Goal: Browse casually: Explore the website without a specific task or goal

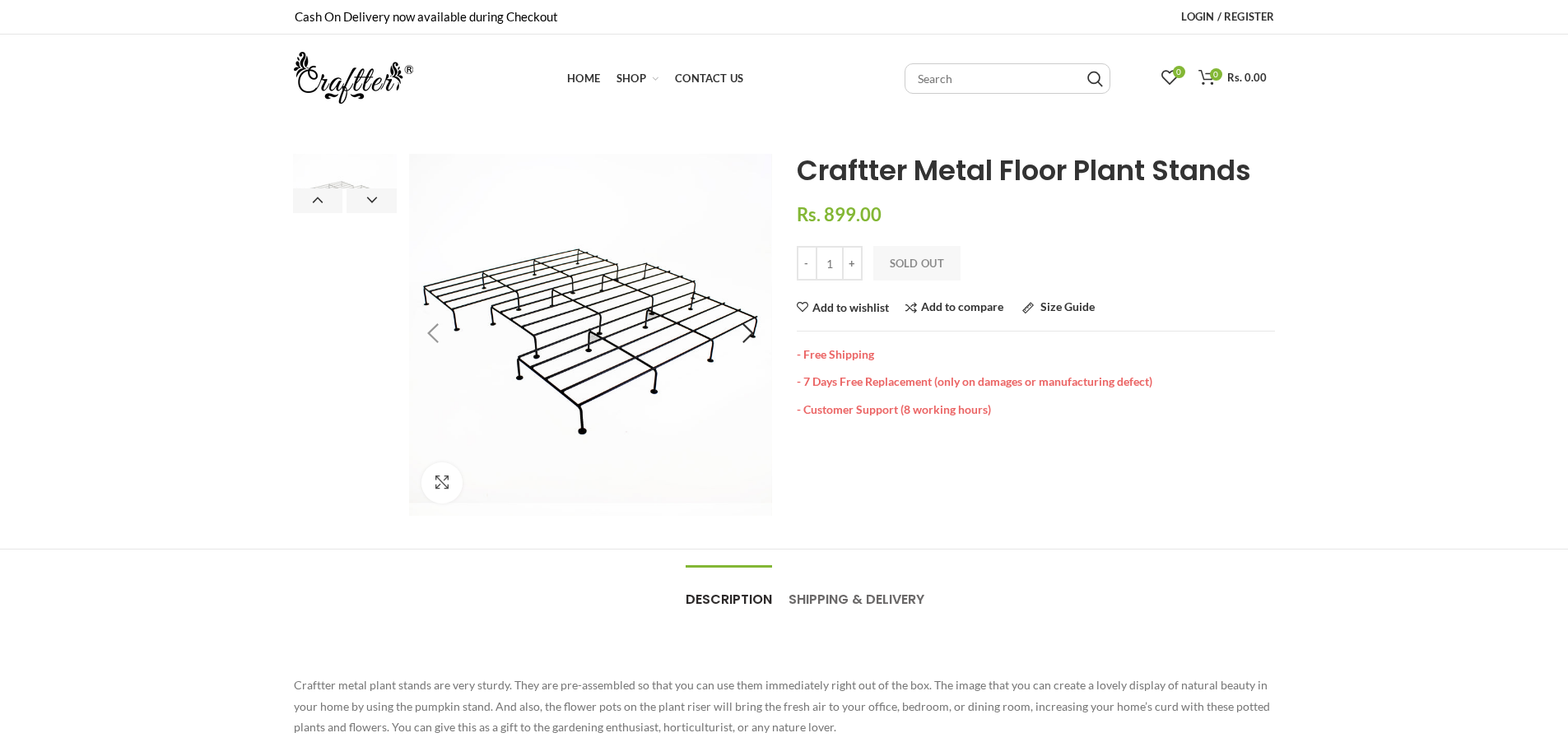
click at [683, 403] on img at bounding box center [589, 334] width 362 height 362
click at [661, 356] on figure at bounding box center [589, 334] width 362 height 362
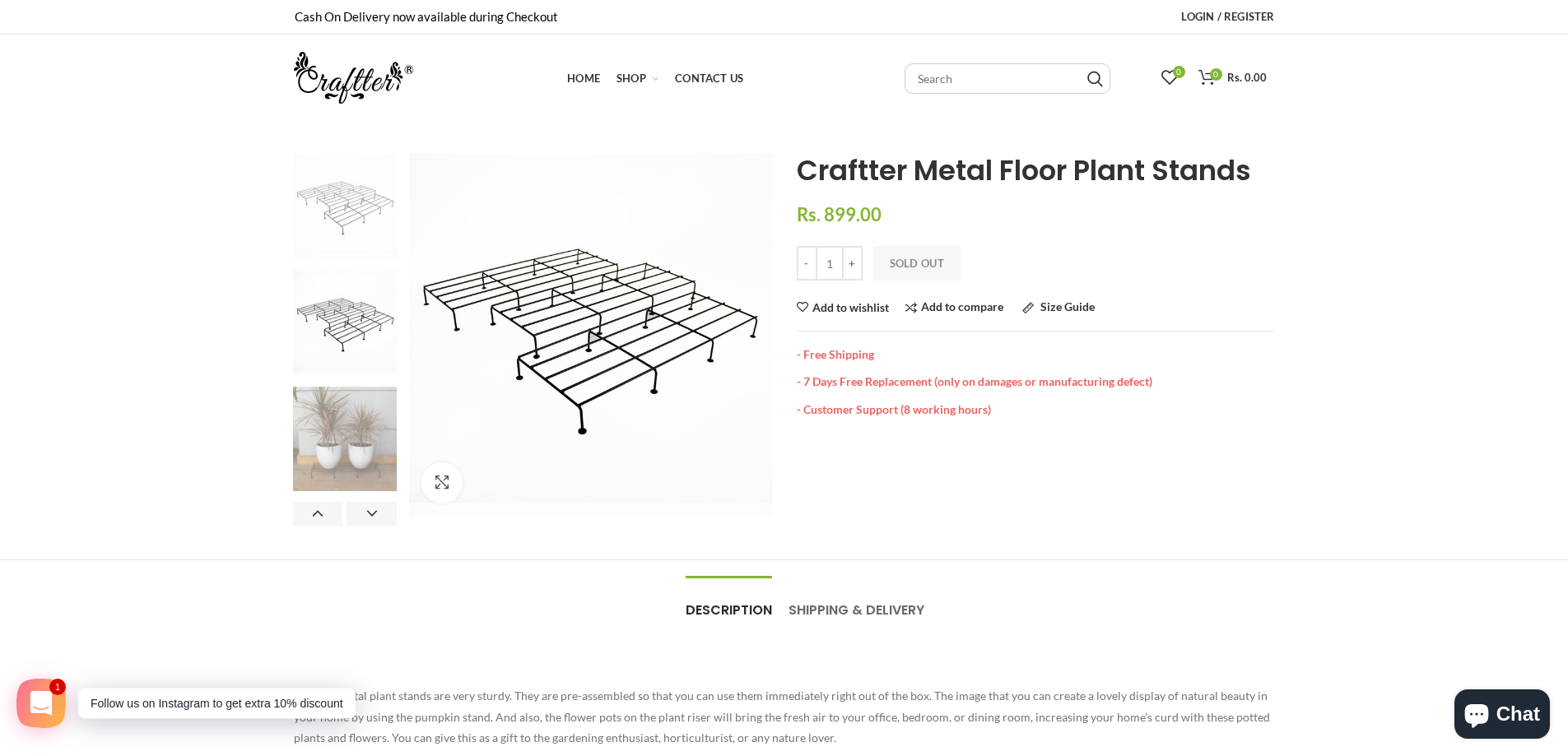
click at [372, 457] on img at bounding box center [345, 439] width 104 height 104
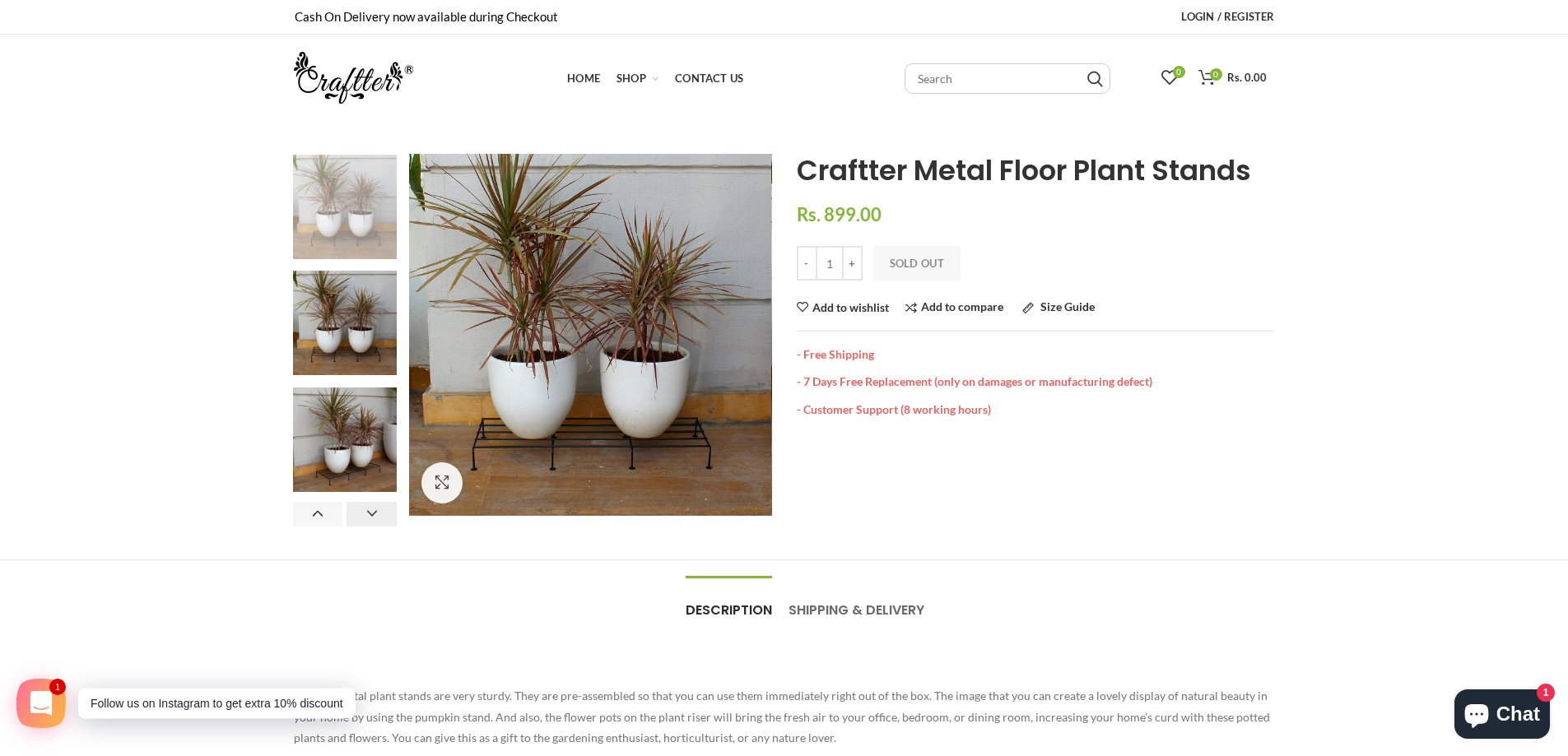
click at [368, 505] on button "Next" at bounding box center [372, 514] width 50 height 24
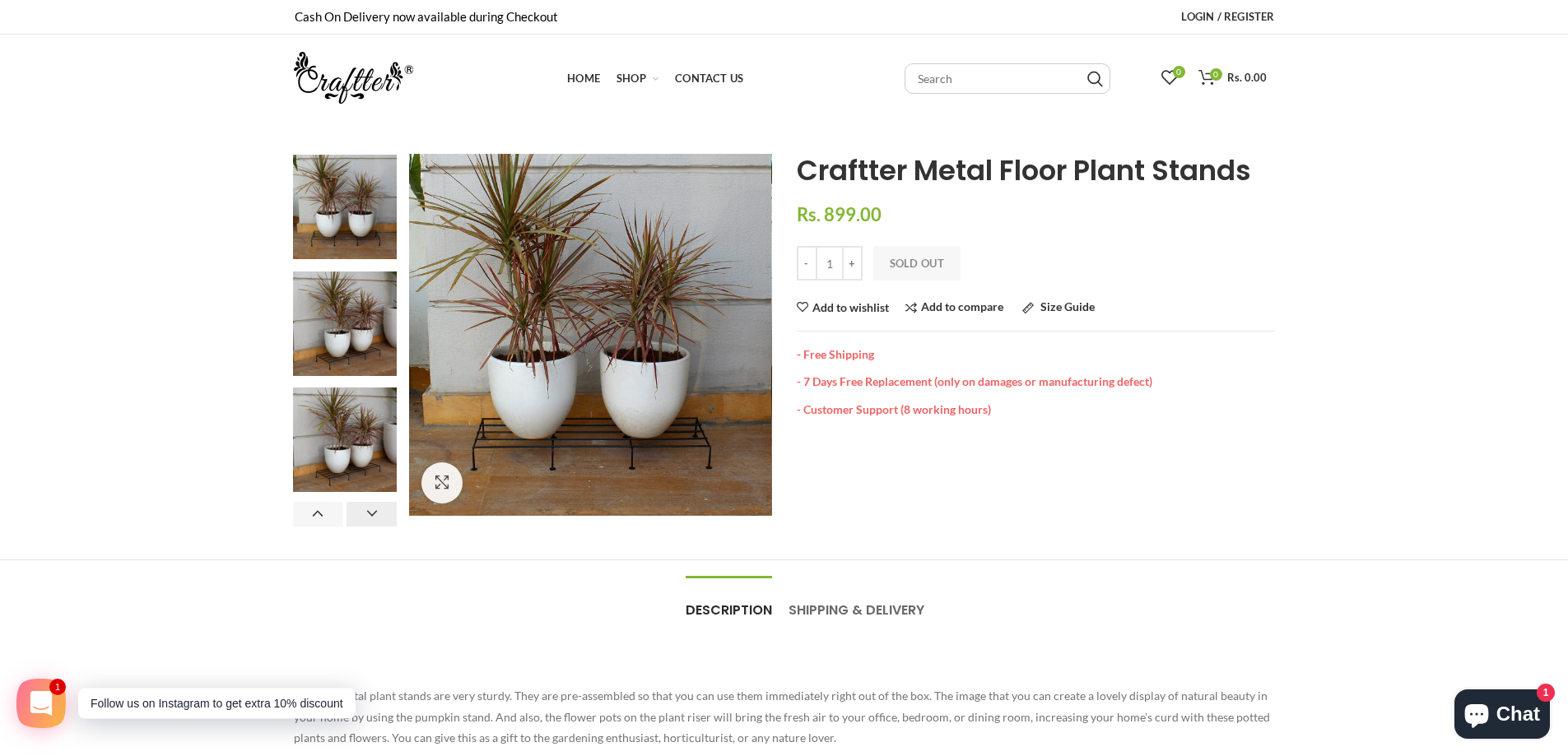
click at [368, 505] on button "Next" at bounding box center [372, 514] width 50 height 24
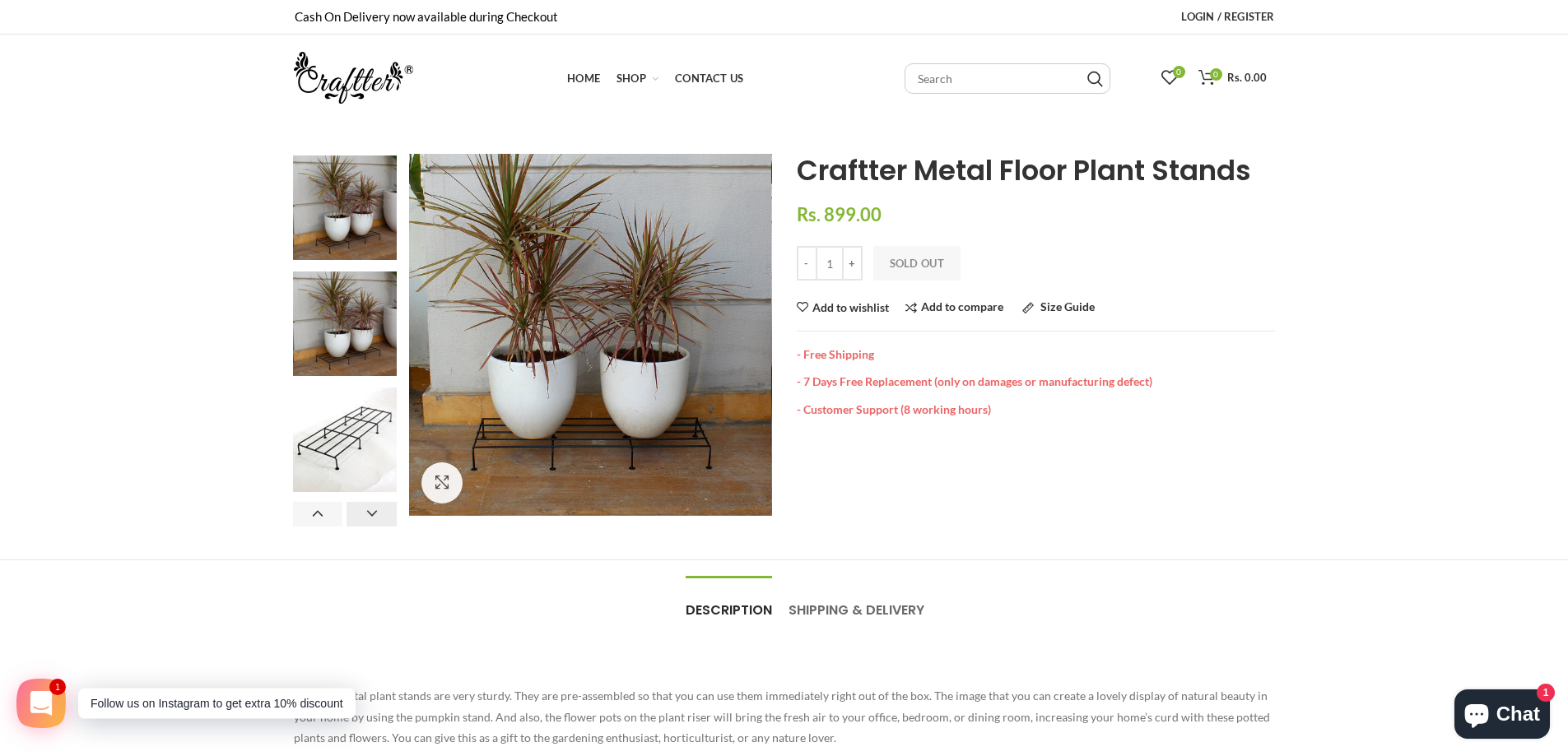
click at [368, 505] on button "Next" at bounding box center [372, 514] width 50 height 24
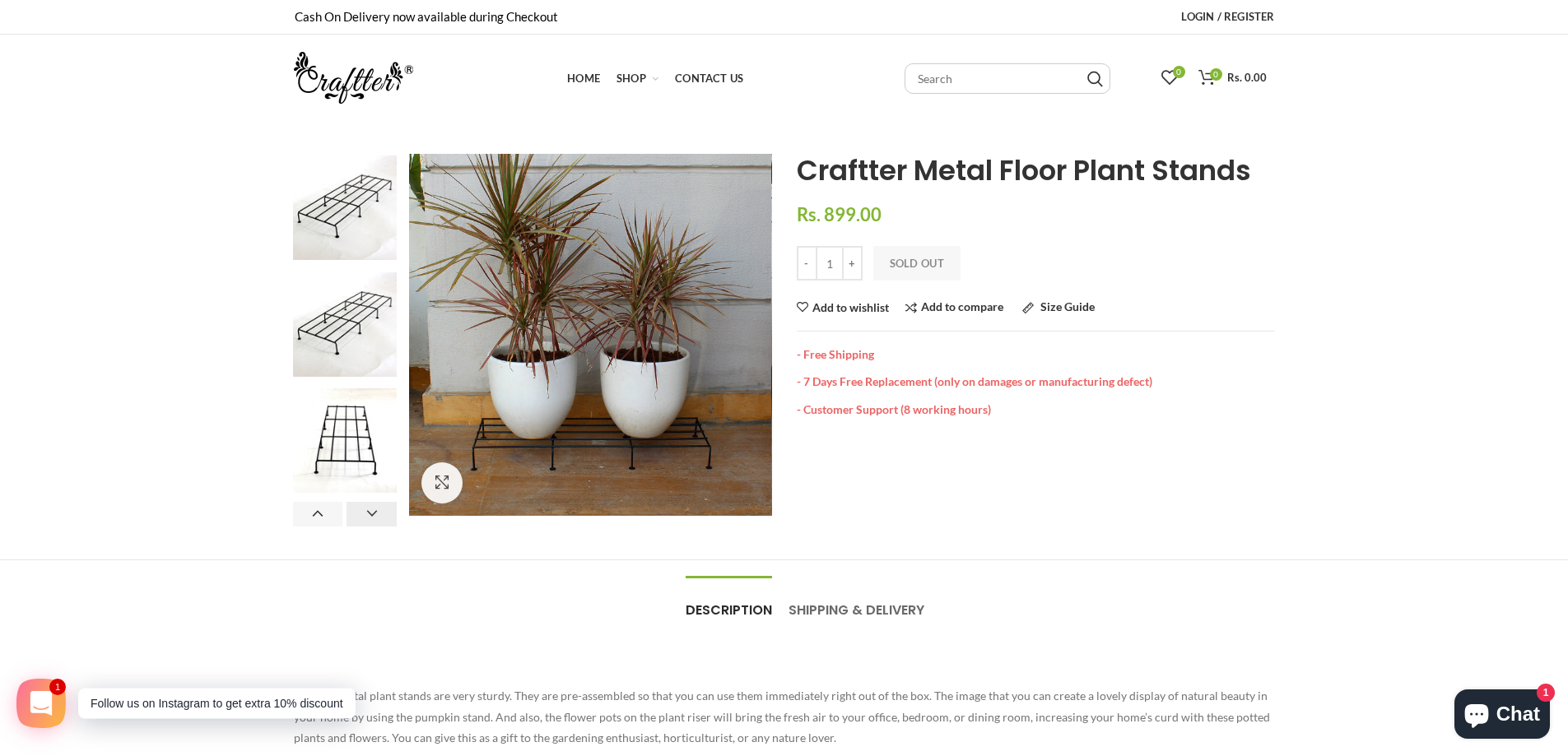
click at [368, 505] on button "Next" at bounding box center [372, 514] width 50 height 24
